Goal: Transaction & Acquisition: Obtain resource

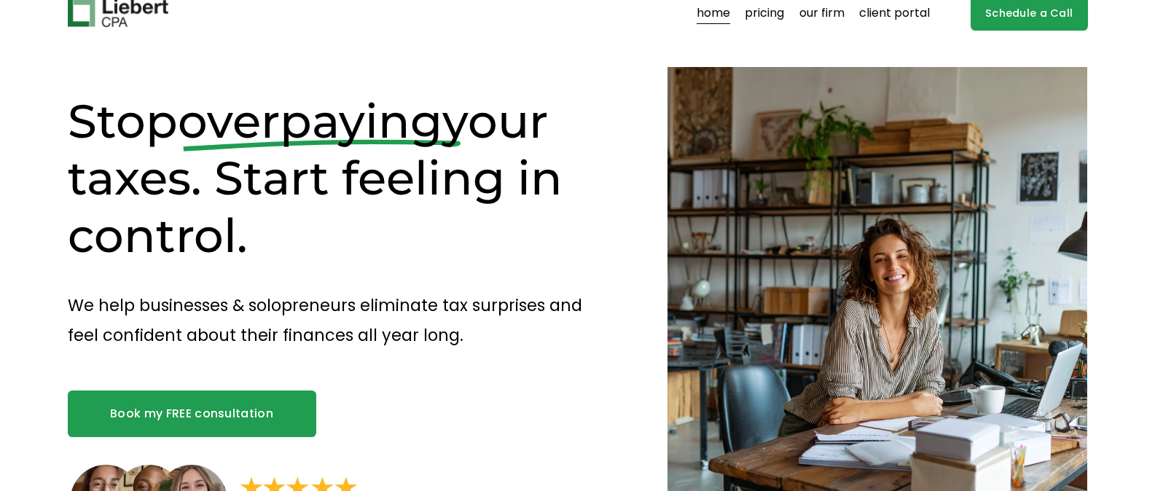
scroll to position [17, 0]
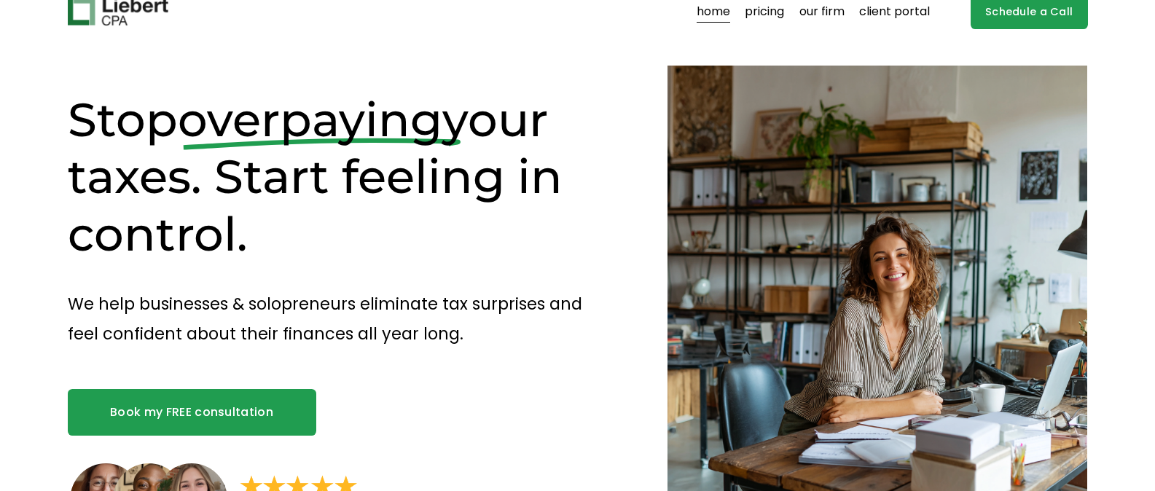
click at [814, 17] on link "our firm" at bounding box center [821, 11] width 45 height 23
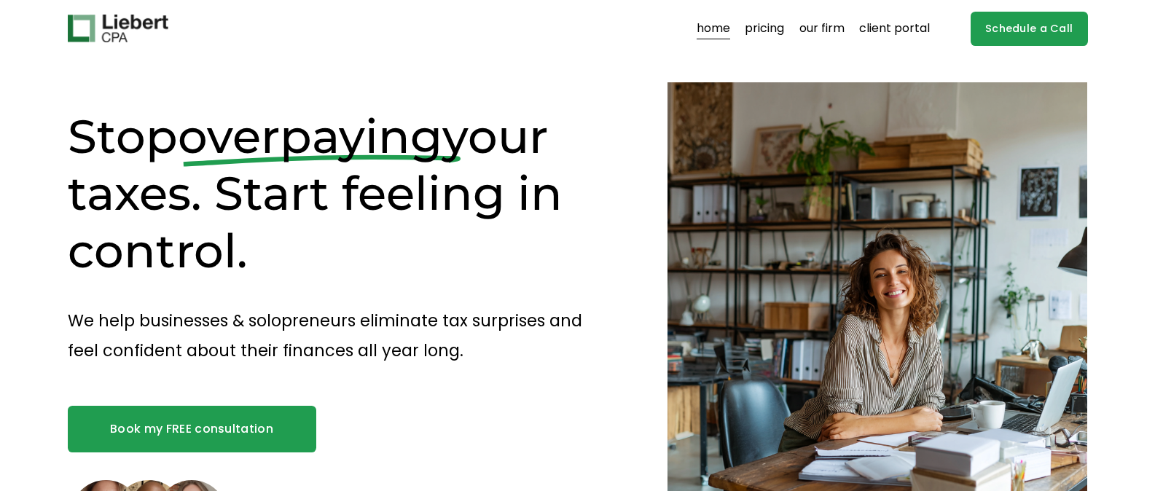
scroll to position [0, 0]
click at [760, 36] on link "pricing" at bounding box center [764, 28] width 39 height 23
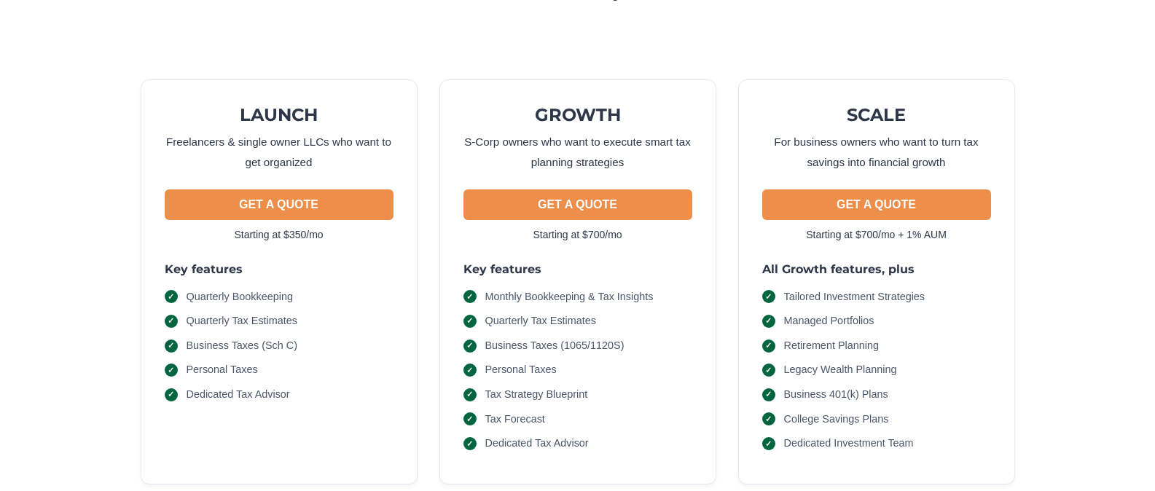
scroll to position [147, 0]
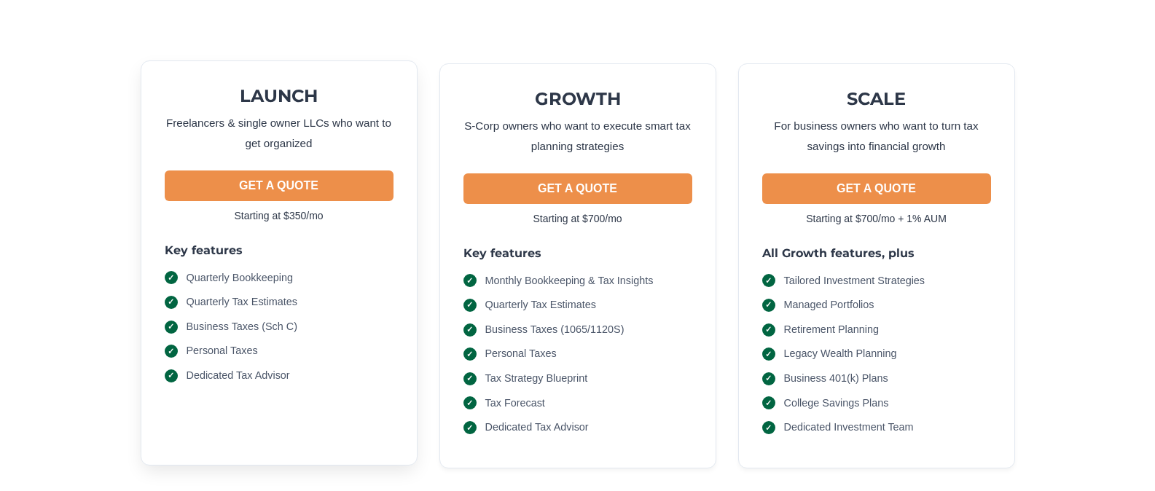
click at [248, 184] on button "GET A QUOTE" at bounding box center [279, 186] width 229 height 31
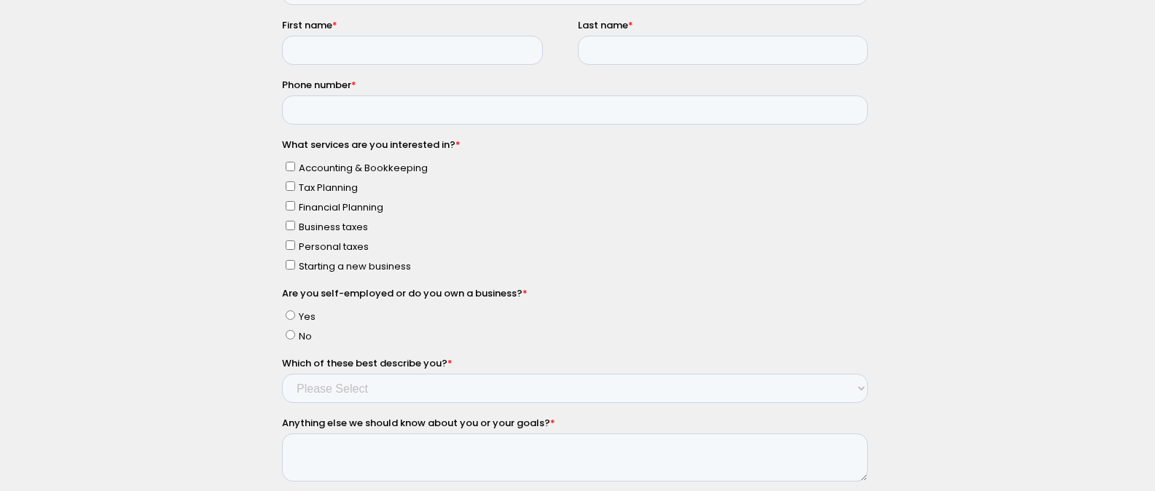
scroll to position [528, 0]
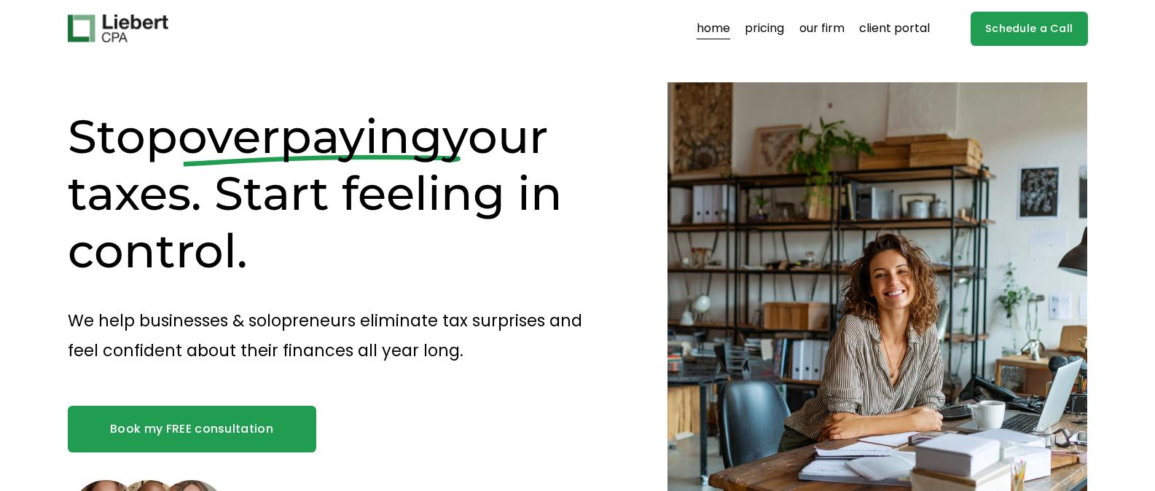
click at [812, 28] on link "our firm" at bounding box center [821, 28] width 45 height 23
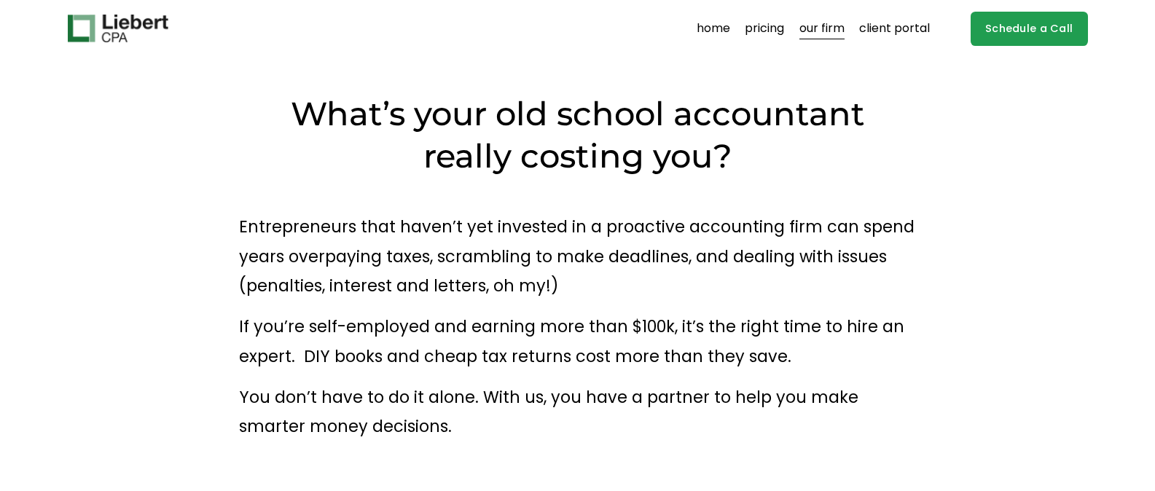
click at [713, 33] on link "home" at bounding box center [714, 28] width 34 height 23
